Goal: Task Accomplishment & Management: Manage account settings

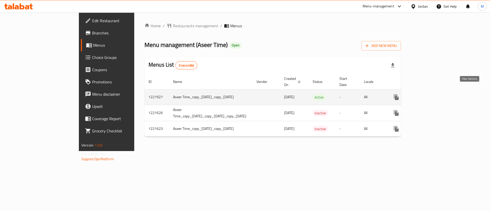
click at [436, 94] on icon "enhanced table" at bounding box center [433, 97] width 6 height 6
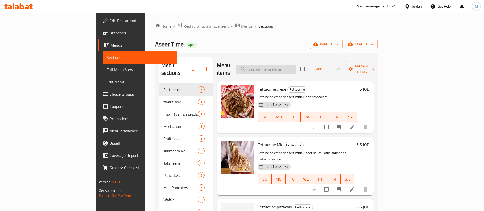
click at [296, 66] on input "search" at bounding box center [266, 69] width 60 height 9
paste input "Mkhada Lulu"
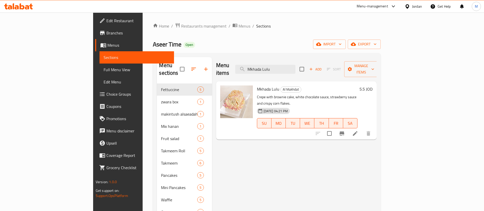
paste input "Faruha"
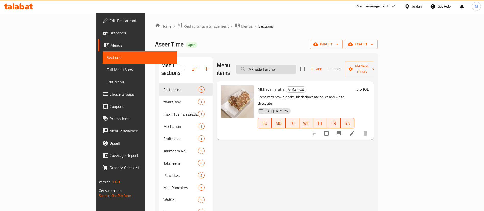
click at [296, 65] on input "Mkhada Faruha" at bounding box center [266, 69] width 60 height 9
paste input "Fettuccine pistachio"
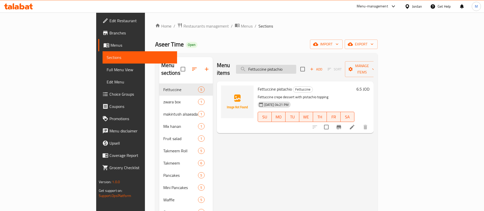
paste input "un Box Mix"
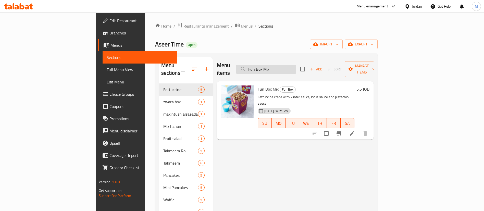
paste input "A cup of Pistachio gharkny"
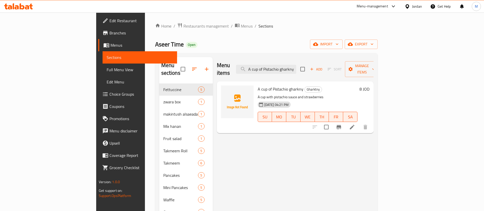
paste input "Fettuccine pistachio"
type input "Fettuccine pistachio"
click at [355, 124] on icon at bounding box center [352, 127] width 6 height 6
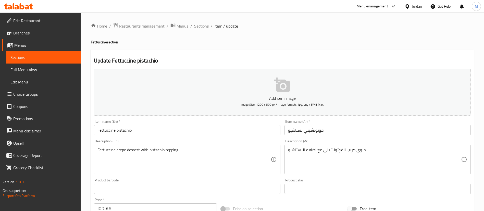
scroll to position [150, 0]
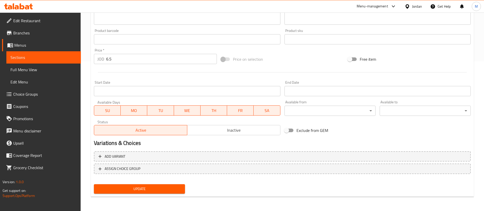
click at [234, 129] on span "Inactive" at bounding box center [233, 130] width 89 height 7
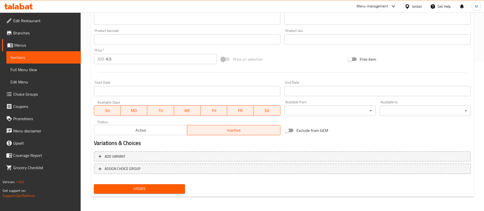
click at [179, 189] on span "Update" at bounding box center [139, 189] width 83 height 6
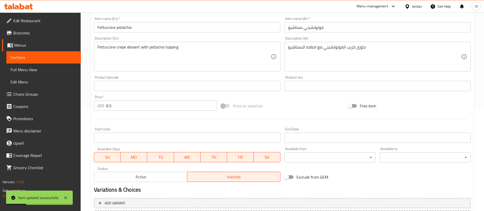
scroll to position [0, 0]
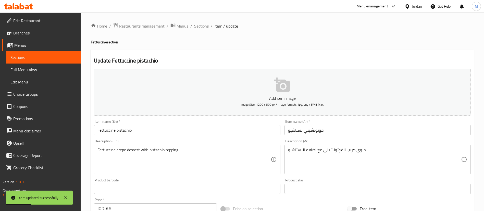
click at [203, 26] on span "Sections" at bounding box center [201, 26] width 15 height 6
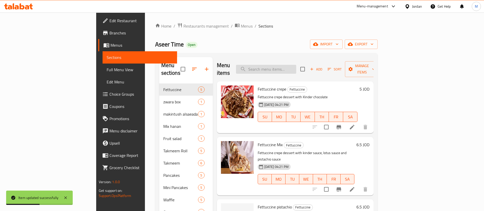
click at [296, 65] on input "search" at bounding box center [266, 69] width 60 height 9
paste input "Fettuccine pistachio"
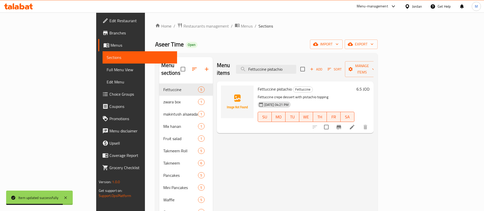
type input "Fettuccine pistachio"
click at [359, 123] on li at bounding box center [352, 127] width 14 height 9
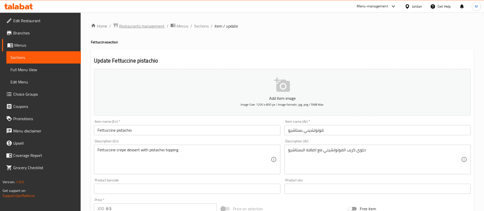
click at [152, 26] on span "Restaurants management" at bounding box center [141, 26] width 45 height 6
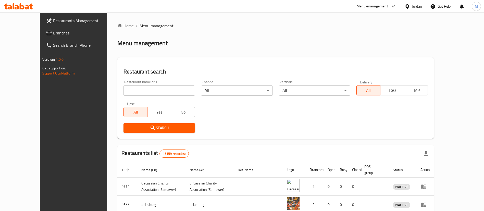
click at [144, 97] on div "Restaurant name or ID Restaurant name or ID" at bounding box center [159, 88] width 78 height 22
click at [145, 93] on input "search" at bounding box center [159, 91] width 71 height 10
type input "aseer time"
click at [163, 129] on span "Search" at bounding box center [159, 128] width 63 height 6
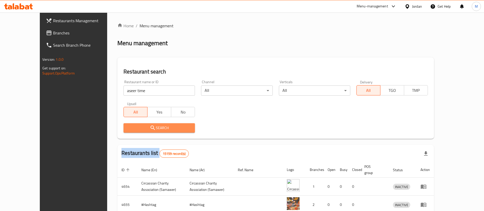
click at [163, 129] on div at bounding box center [242, 105] width 484 height 211
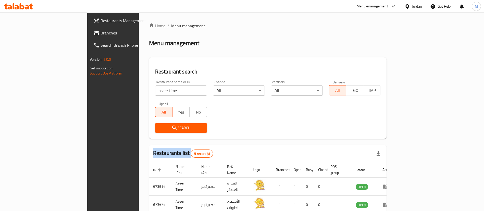
scroll to position [79, 0]
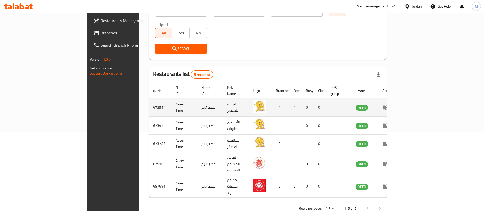
click at [172, 103] on td "Aseer Time" at bounding box center [185, 108] width 26 height 18
click at [172, 102] on td "Aseer Time" at bounding box center [185, 108] width 26 height 18
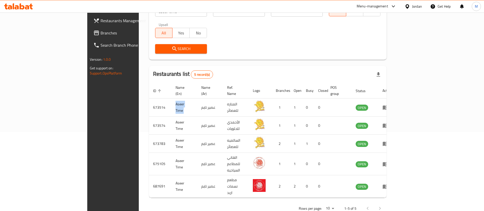
copy td "Aseer Time"
